Goal: Information Seeking & Learning: Learn about a topic

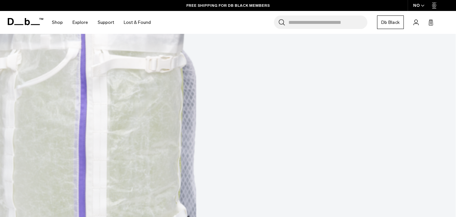
scroll to position [129, 0]
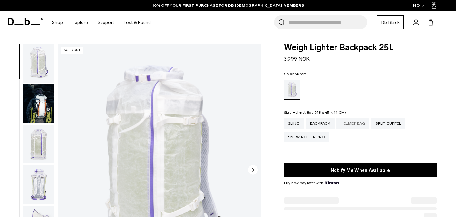
click at [359, 121] on div "Helmet Bag" at bounding box center [352, 123] width 33 height 10
click at [392, 125] on div "Split Duffel" at bounding box center [388, 123] width 34 height 10
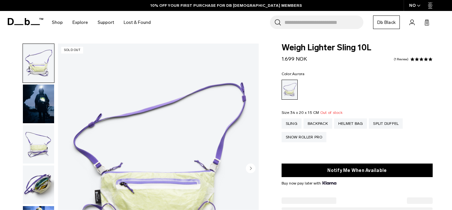
select select
select select "**********"
select select
click at [321, 124] on div "Backpack" at bounding box center [317, 123] width 29 height 10
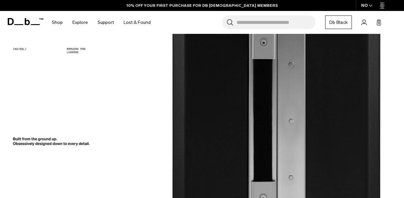
click at [283, 24] on input "Search for Bags, Luggage..." at bounding box center [276, 22] width 79 height 14
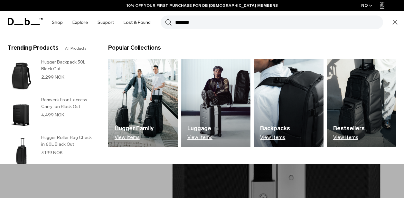
type input "*******"
click at [165, 19] on button "Search" at bounding box center [168, 22] width 7 height 7
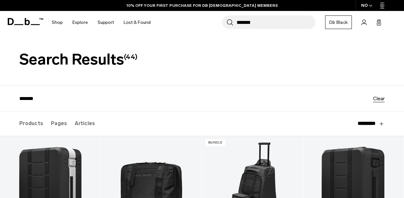
click at [59, 122] on label "Pages" at bounding box center [59, 123] width 16 height 23
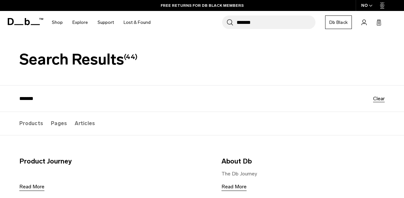
click at [83, 122] on label "Articles" at bounding box center [85, 123] width 20 height 23
